Goal: Obtain resource: Download file/media

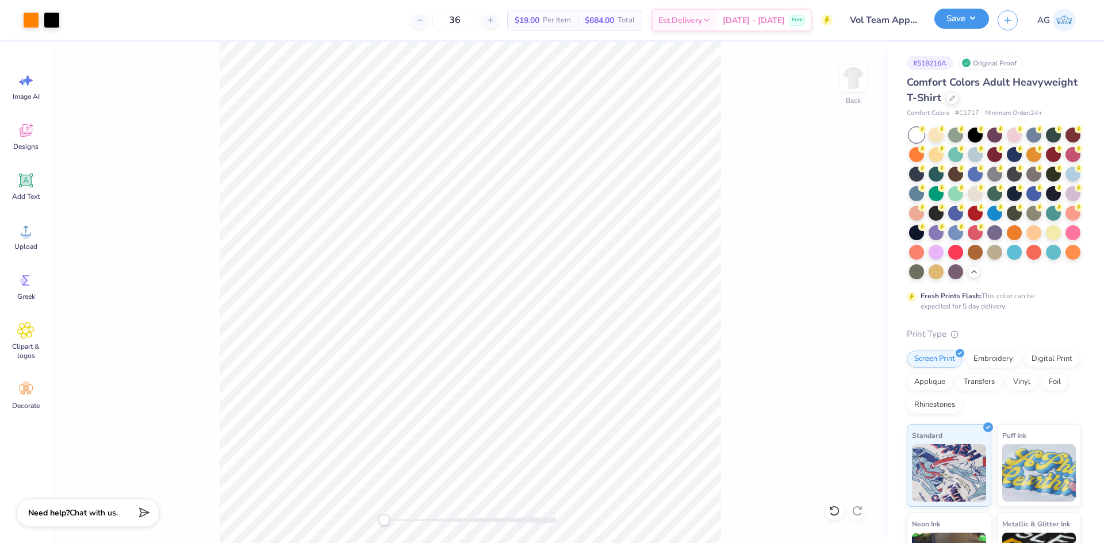
click at [973, 26] on button "Save" at bounding box center [961, 19] width 55 height 20
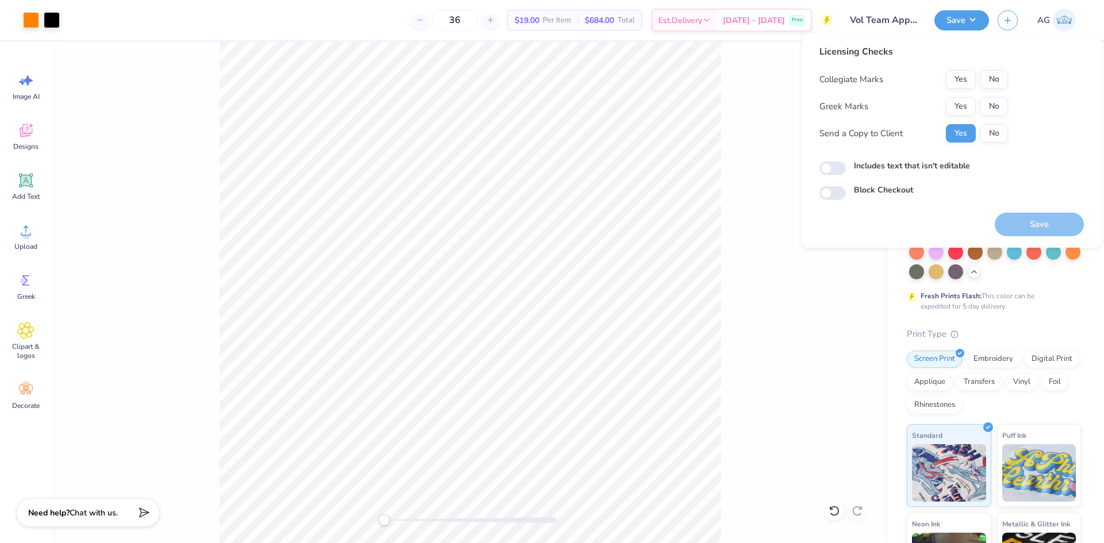
click at [952, 89] on div "Collegiate Marks Yes No Greek Marks Yes No Send a Copy to Client Yes No" at bounding box center [913, 106] width 189 height 72
click at [961, 74] on button "Yes" at bounding box center [961, 79] width 30 height 18
click at [992, 101] on button "No" at bounding box center [994, 106] width 28 height 18
click at [1033, 230] on button "Save" at bounding box center [1039, 225] width 89 height 24
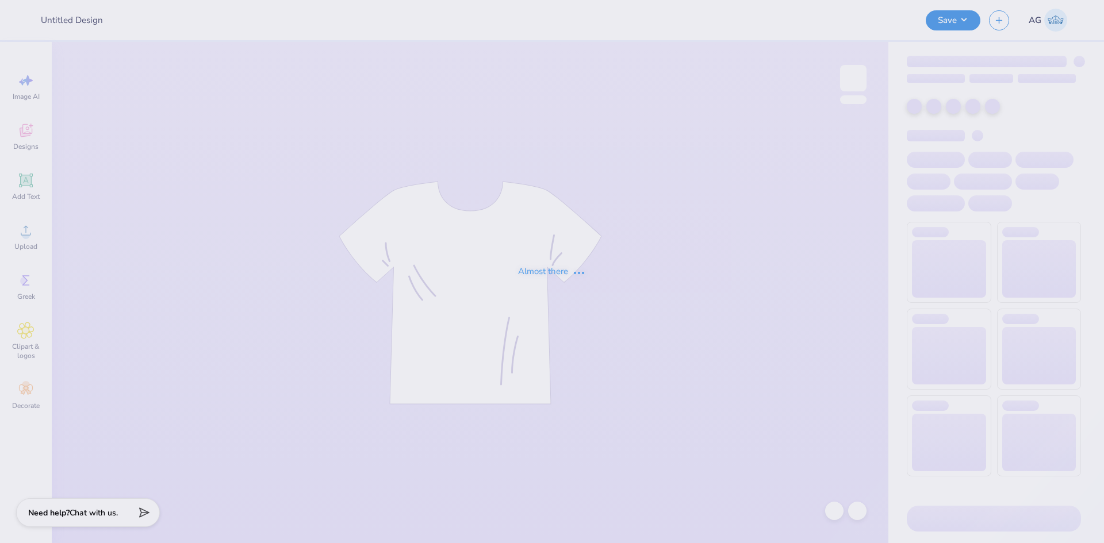
type input "knect marketing hat"
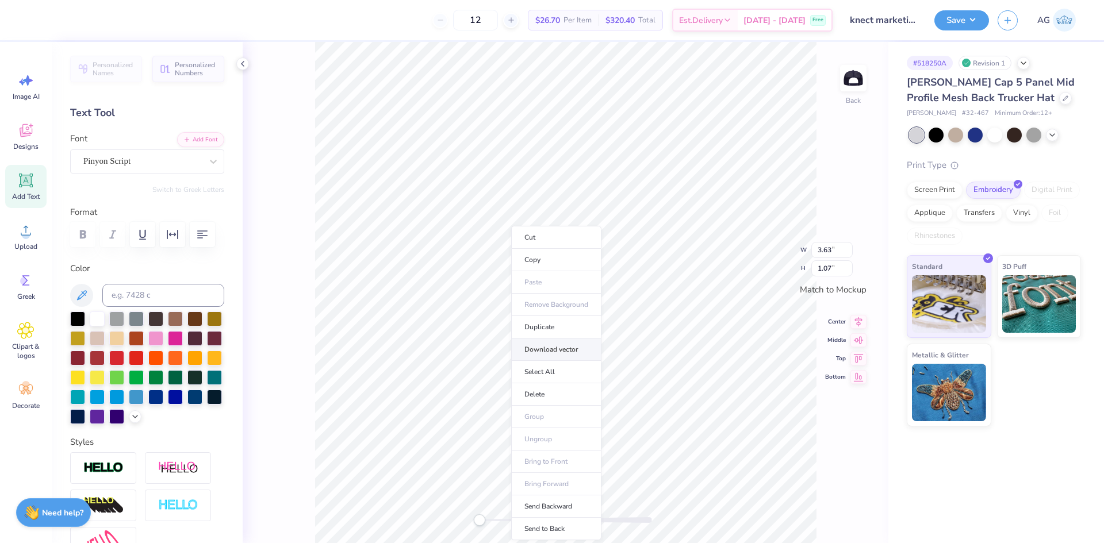
click at [563, 351] on li "Download vector" at bounding box center [556, 350] width 90 height 22
